Goal: Information Seeking & Learning: Learn about a topic

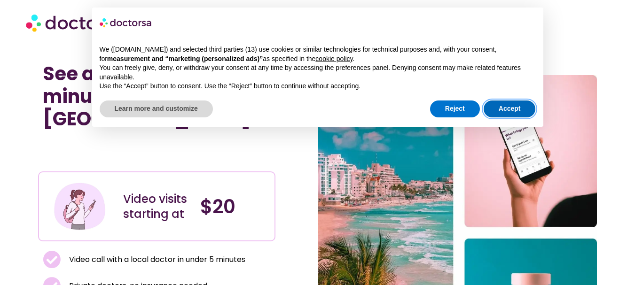
click at [503, 105] on button "Accept" at bounding box center [510, 109] width 52 height 17
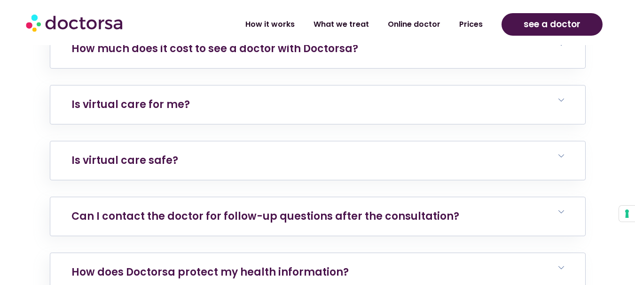
scroll to position [1974, 0]
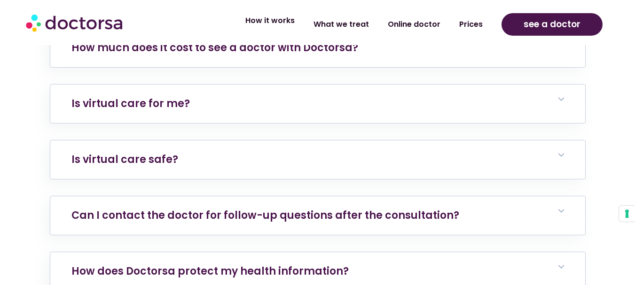
click at [297, 28] on link "How it works" at bounding box center [270, 21] width 68 height 22
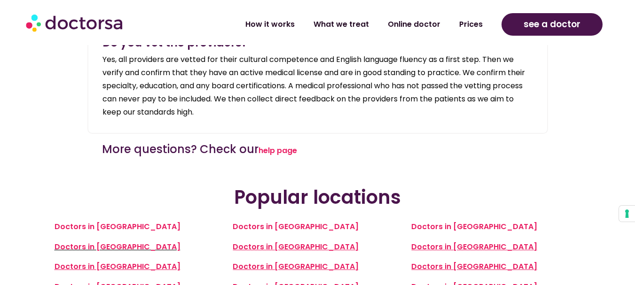
scroll to position [2021, 0]
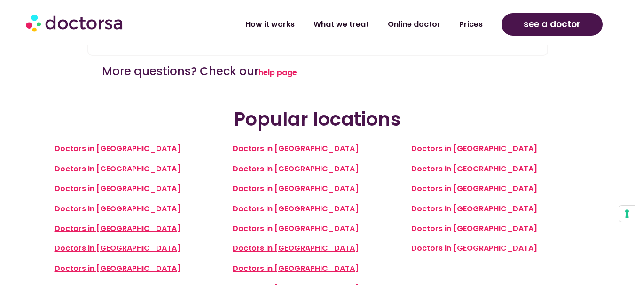
click at [105, 27] on img at bounding box center [75, 22] width 99 height 28
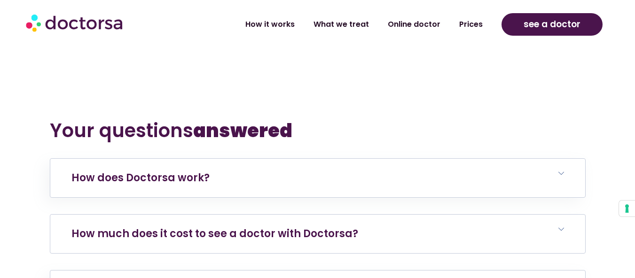
scroll to position [1880, 0]
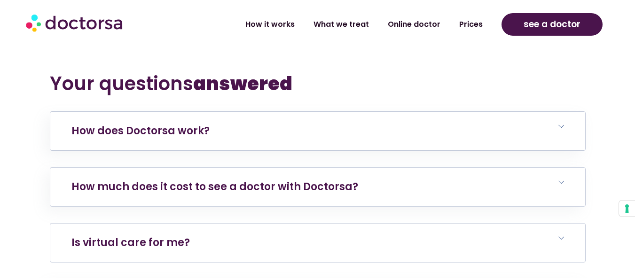
click at [236, 224] on h6 "Is virtual care for me?" at bounding box center [317, 243] width 535 height 39
